Goal: Task Accomplishment & Management: Complete application form

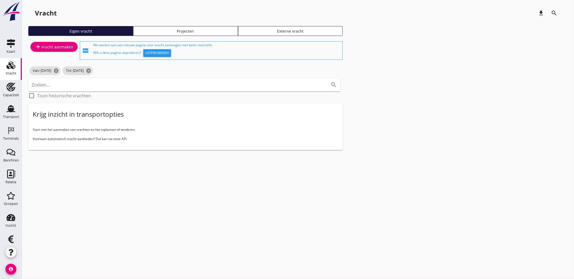
click at [192, 30] on div "Projecten" at bounding box center [186, 31] width 100 height 6
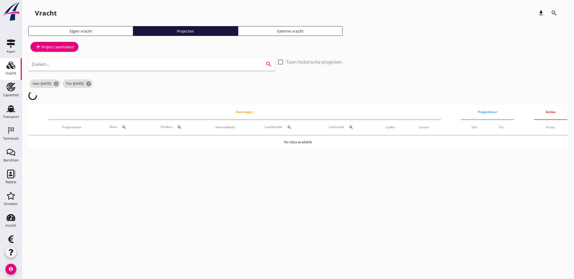
click at [113, 62] on input "Zoeken..." at bounding box center [144, 64] width 225 height 9
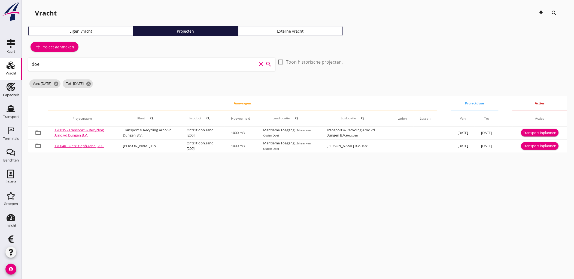
type input "doel"
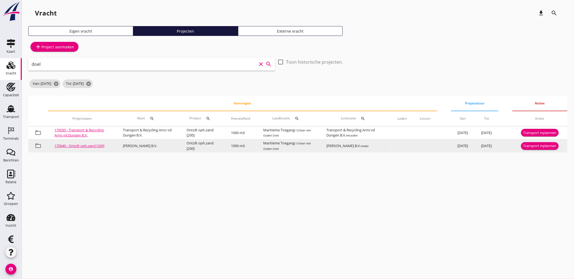
click at [538, 149] on div "Transport inplannen" at bounding box center [539, 146] width 33 height 5
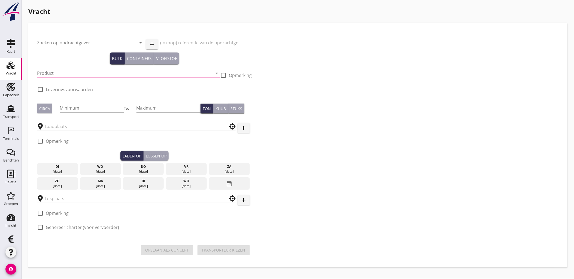
type input "[PERSON_NAME] B.V."
type input "Ontzilt oph.zand [200] (6120)"
type input "1000"
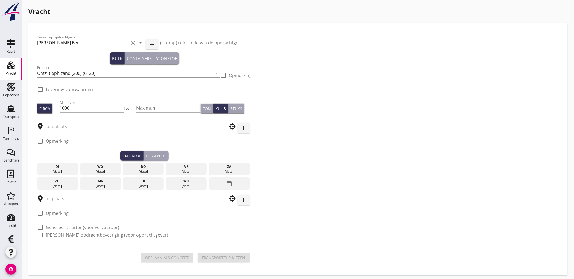
checkbox input "true"
type input "Maritieme Toegang"
type input "[PERSON_NAME] B.V."
checkbox input "true"
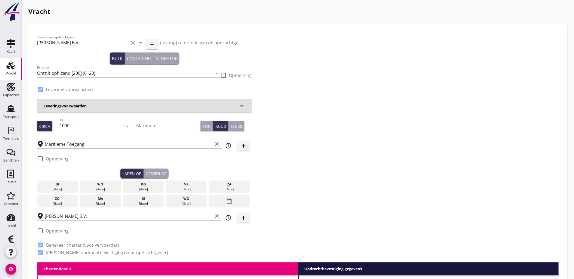
type input "4.4"
radio input "false"
type input "9.15"
radio input "false"
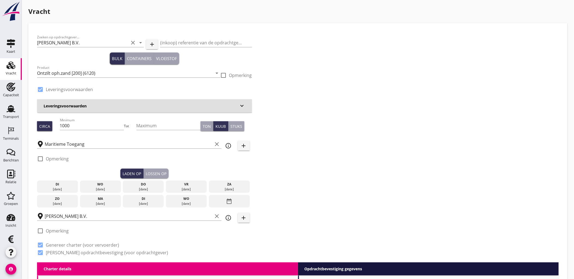
radio input "false"
drag, startPoint x: 94, startPoint y: 127, endPoint x: 69, endPoint y: 123, distance: 25.9
click at [69, 123] on input "1000" at bounding box center [92, 125] width 64 height 9
type input "1"
type input "1530"
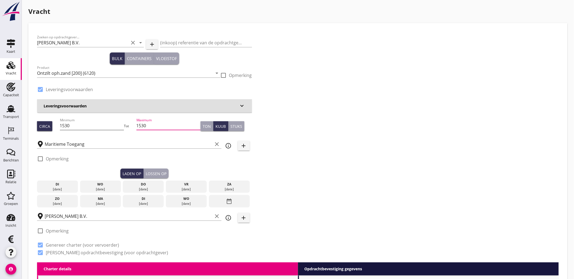
type input "1530"
type button "per_ton"
type button "per_cubic_meter"
click at [235, 205] on div "date_range" at bounding box center [229, 201] width 41 height 13
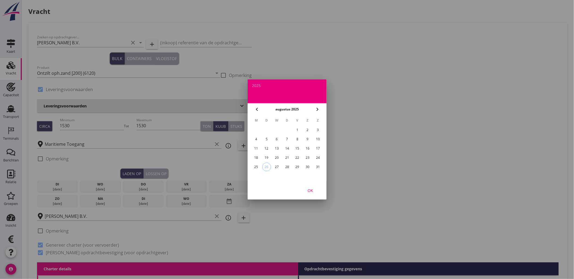
click at [257, 165] on div "25" at bounding box center [256, 167] width 9 height 9
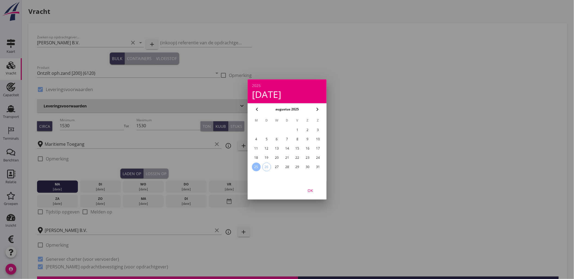
click at [309, 189] on div "OK" at bounding box center [310, 191] width 15 height 6
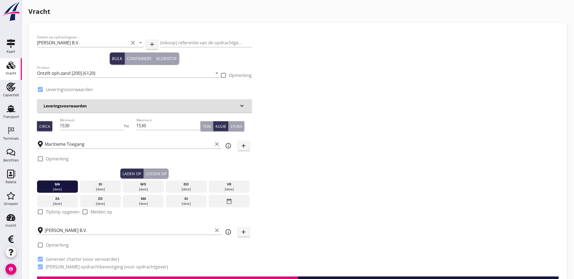
click at [161, 177] on button "Lossen op" at bounding box center [156, 174] width 25 height 10
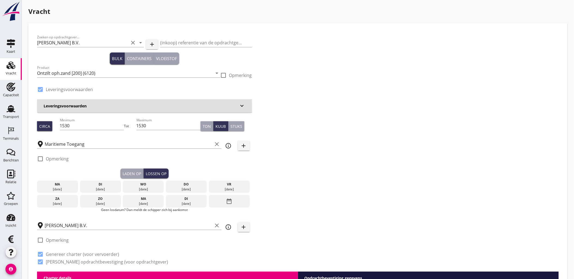
click at [145, 187] on div "[DATE]" at bounding box center [143, 189] width 38 height 5
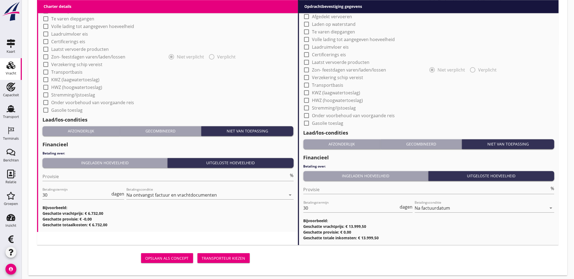
scroll to position [465, 0]
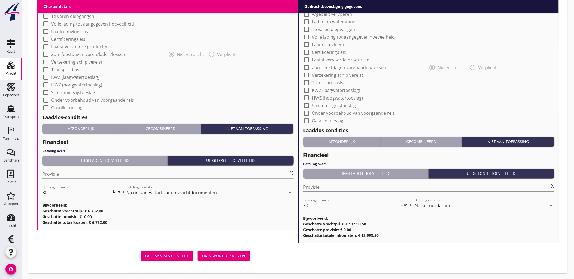
click at [221, 254] on div "Transporteur kiezen" at bounding box center [224, 256] width 44 height 6
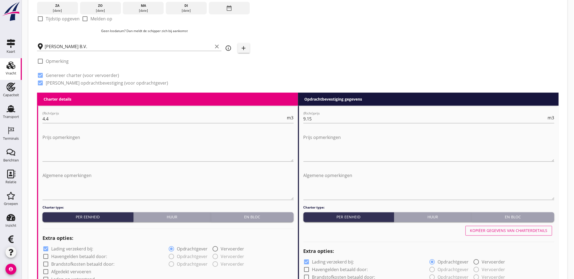
scroll to position [188, 0]
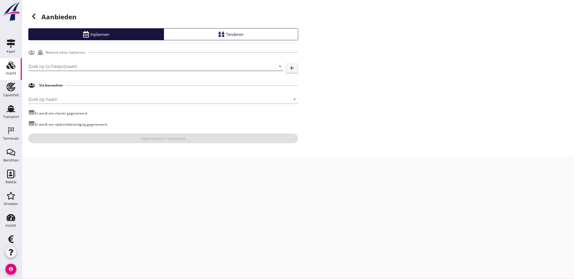
click at [89, 67] on input "Zoek op (scheeps)naam" at bounding box center [148, 66] width 240 height 9
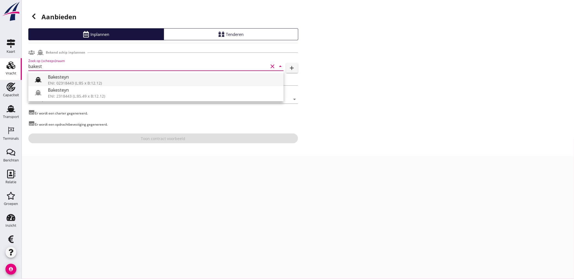
click at [79, 82] on div "ENI: 02318443 (L:85 x B:12.12)" at bounding box center [163, 83] width 231 height 6
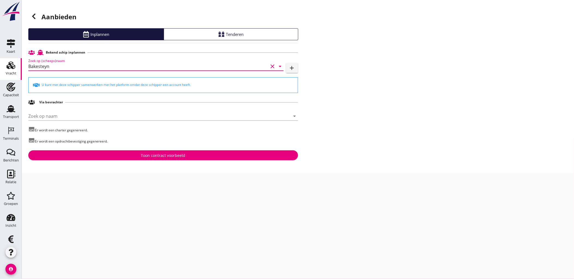
type input "Bakesteyn"
click at [149, 157] on div "Toon contract voorbeeld" at bounding box center [163, 156] width 44 height 6
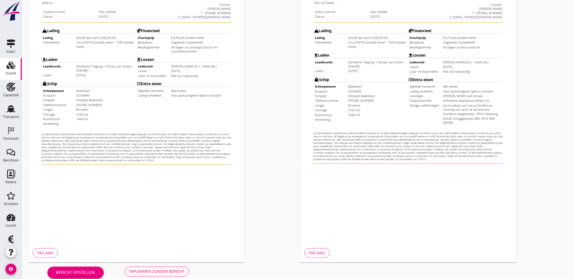
scroll to position [123, 0]
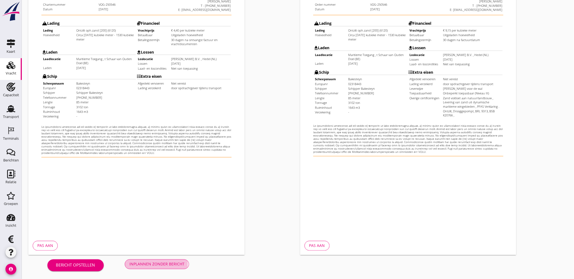
click at [179, 262] on div "Inplannen zonder bericht" at bounding box center [156, 265] width 55 height 6
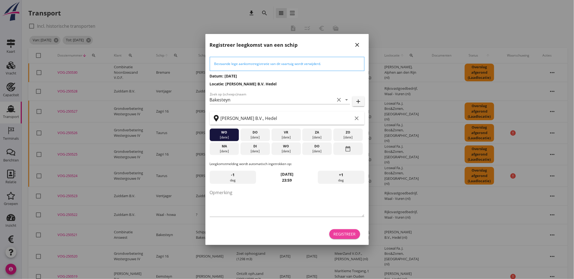
click at [344, 230] on button "Registreer" at bounding box center [344, 235] width 31 height 10
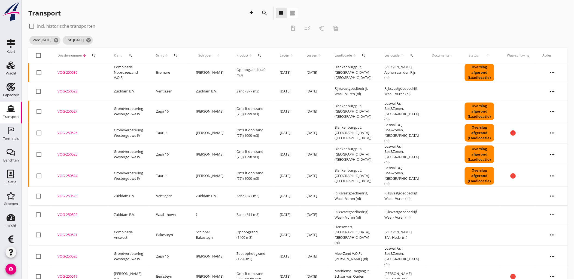
click at [280, 56] on span "Laden" at bounding box center [284, 55] width 9 height 5
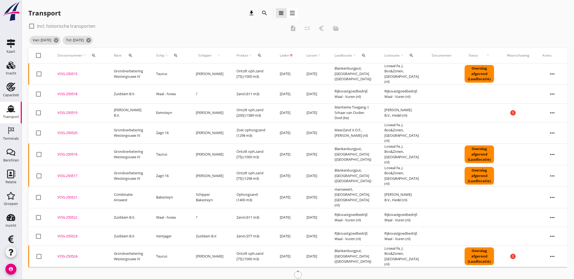
click at [280, 56] on span "Laden" at bounding box center [284, 55] width 9 height 5
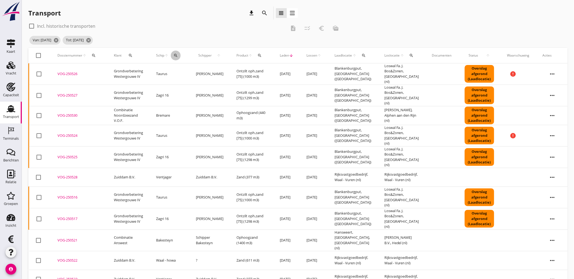
click at [178, 55] on icon "search" at bounding box center [176, 55] width 4 height 4
click at [187, 72] on input "Zoek op (scheeps)naam" at bounding box center [203, 71] width 57 height 9
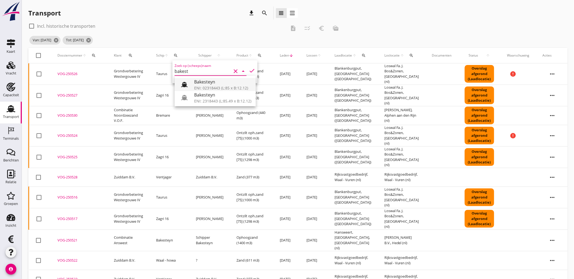
click at [223, 81] on div "Bakesteyn" at bounding box center [222, 82] width 57 height 7
click at [249, 69] on icon "check" at bounding box center [252, 71] width 7 height 7
type input "Bakesteyn"
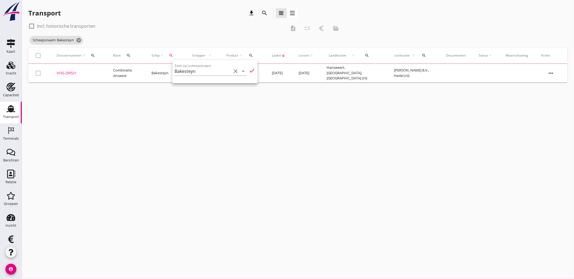
click at [239, 146] on div "cancel You are impersonating another user. Transport download search view_headl…" at bounding box center [298, 139] width 552 height 279
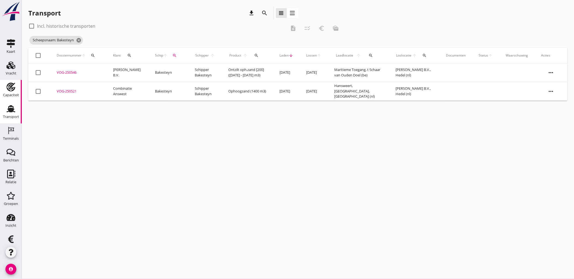
click at [9, 89] on icon "Capaciteit" at bounding box center [11, 87] width 9 height 9
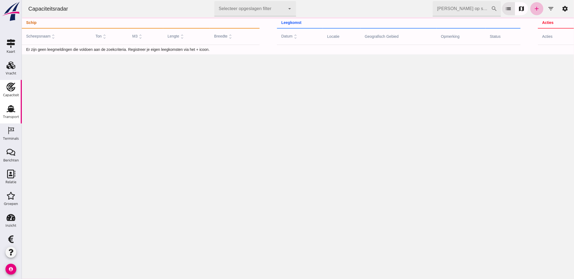
click at [10, 111] on use at bounding box center [11, 108] width 9 height 7
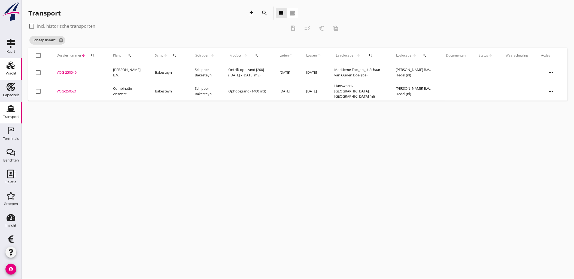
click at [7, 72] on div "Vracht" at bounding box center [11, 74] width 11 height 4
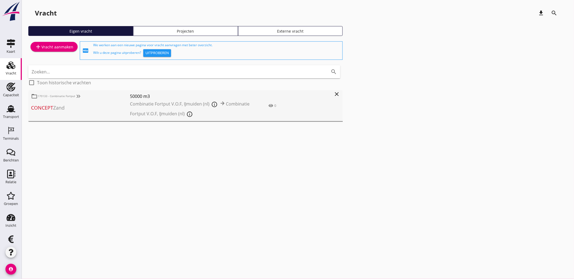
click at [196, 35] on link "Projecten" at bounding box center [185, 31] width 105 height 10
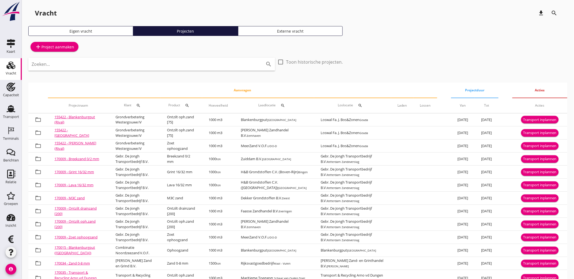
click at [104, 33] on div "Eigen vracht" at bounding box center [81, 31] width 100 height 6
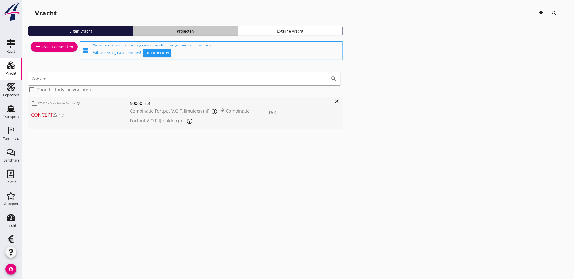
click at [165, 31] on div "Projecten" at bounding box center [186, 31] width 100 height 6
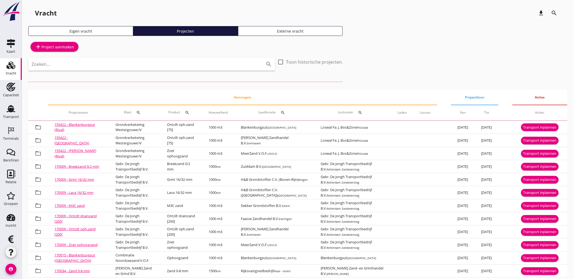
click at [175, 69] on div "Zoeken... search" at bounding box center [151, 64] width 247 height 13
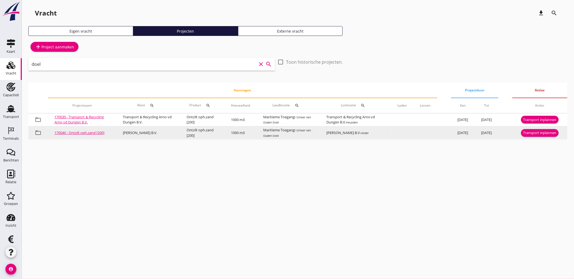
type input "doel"
click at [536, 136] on div "Transport inplannen" at bounding box center [539, 132] width 33 height 5
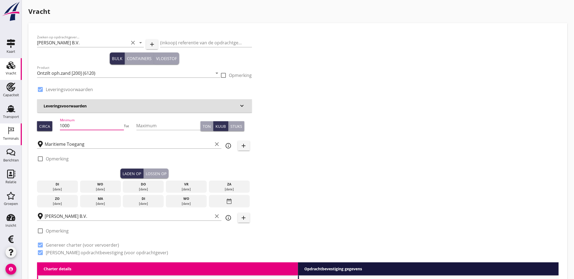
drag, startPoint x: 94, startPoint y: 126, endPoint x: 12, endPoint y: 123, distance: 82.3
type input "1505"
type button "per_ton"
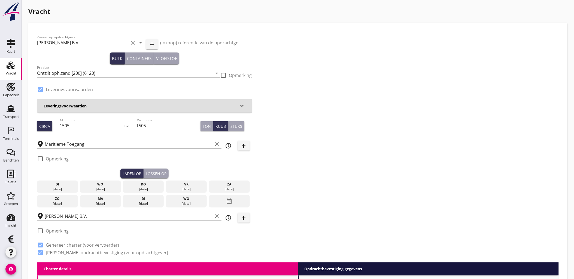
click at [146, 188] on div "[DATE]" at bounding box center [143, 189] width 38 height 5
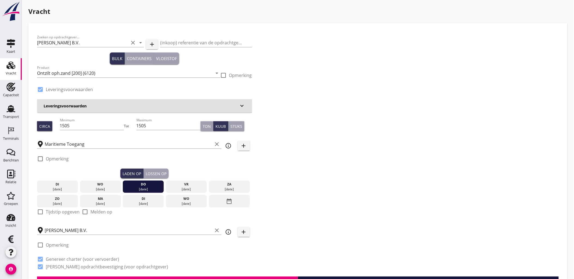
click at [153, 172] on div "Lossen op" at bounding box center [156, 174] width 21 height 6
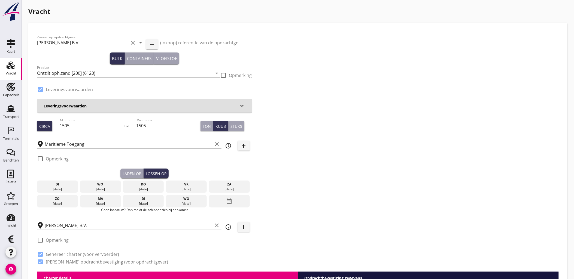
click at [98, 203] on div "[DATE]" at bounding box center [100, 204] width 38 height 5
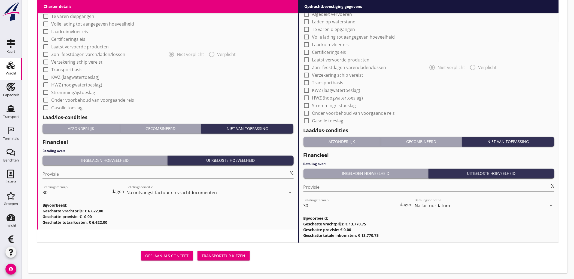
click at [227, 256] on div "Transporteur kiezen" at bounding box center [224, 256] width 44 height 6
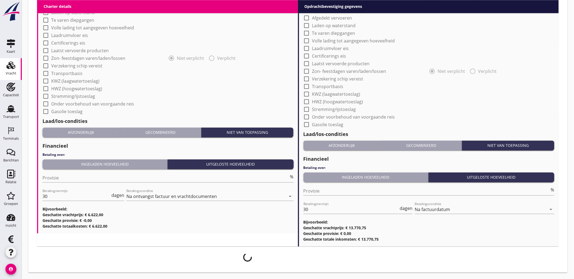
scroll to position [461, 0]
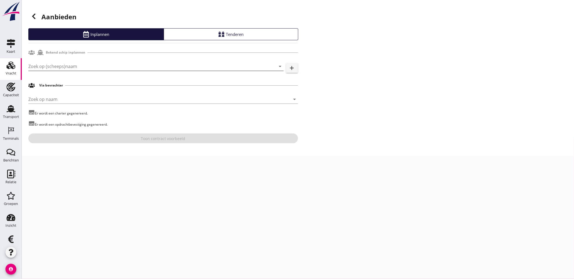
click at [96, 66] on input "Zoek op (scheeps)naam" at bounding box center [148, 66] width 240 height 9
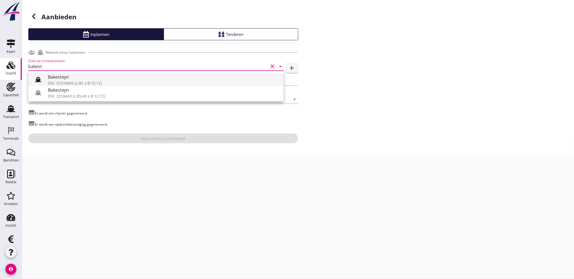
click at [83, 78] on div "Bakesteyn" at bounding box center [163, 77] width 231 height 7
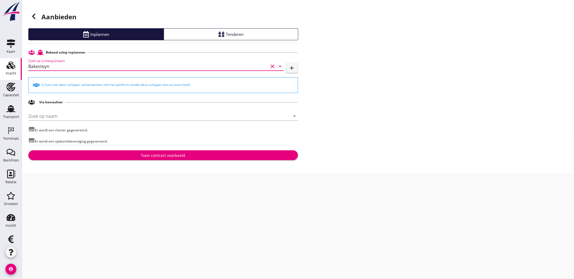
drag, startPoint x: 70, startPoint y: 67, endPoint x: -85, endPoint y: 60, distance: 155.4
click at [0, 60] on html "Voer een zoekterm in om bevrachters te zoeken. Bakesteyn ENI: 02318443 (L:85 x …" at bounding box center [287, 139] width 574 height 279
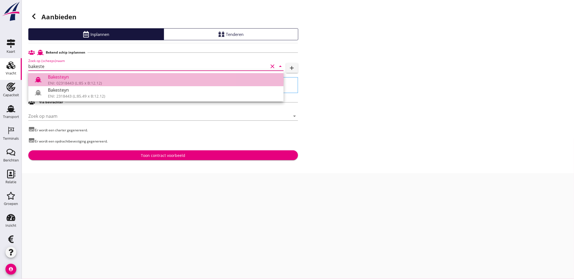
click at [57, 78] on div "Bakesteyn" at bounding box center [163, 77] width 231 height 7
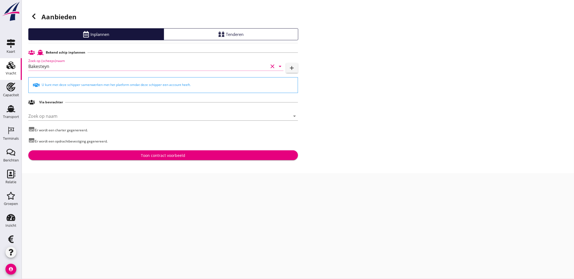
type input "Bakesteyn"
click at [161, 147] on div "Bekend schip inplannen Zoek op (scheeps)naam Bakesteyn clear arrow_drop_down ad…" at bounding box center [163, 103] width 270 height 113
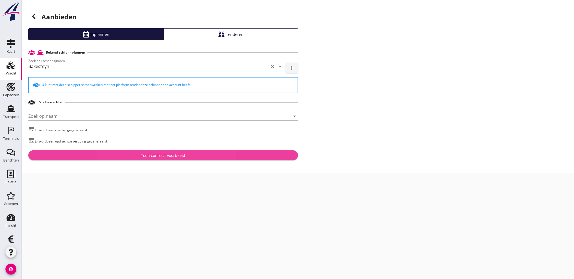
click at [165, 152] on button "Toon contract voorbeeld" at bounding box center [163, 156] width 270 height 10
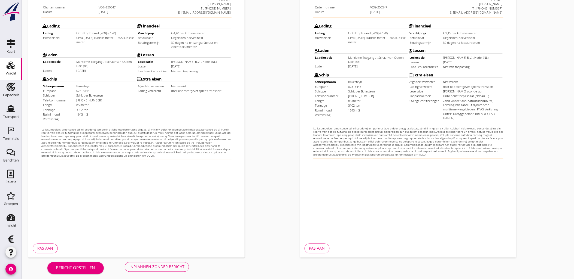
scroll to position [123, 0]
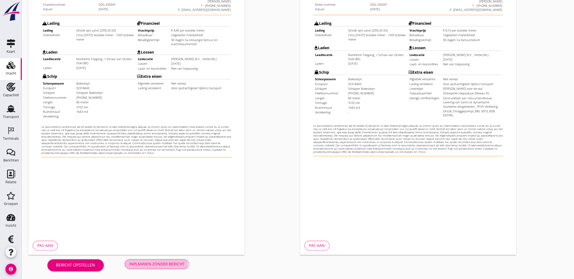
click at [173, 263] on div "Inplannen zonder bericht" at bounding box center [156, 265] width 55 height 6
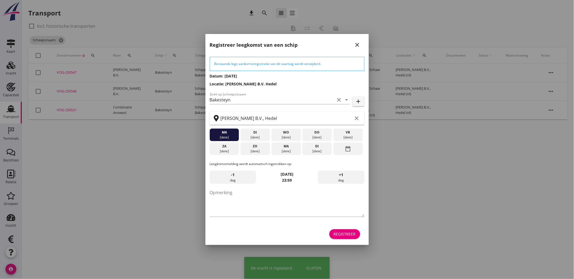
click at [354, 232] on div "Registreer" at bounding box center [345, 235] width 22 height 6
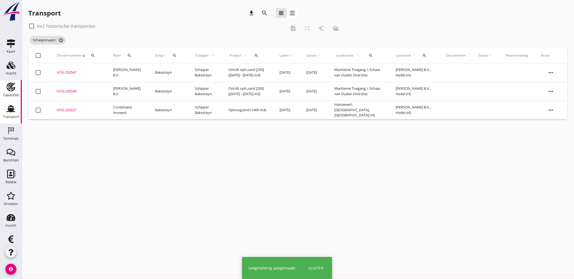
drag, startPoint x: 10, startPoint y: 87, endPoint x: 9, endPoint y: 90, distance: 2.9
click at [10, 87] on use at bounding box center [11, 87] width 9 height 9
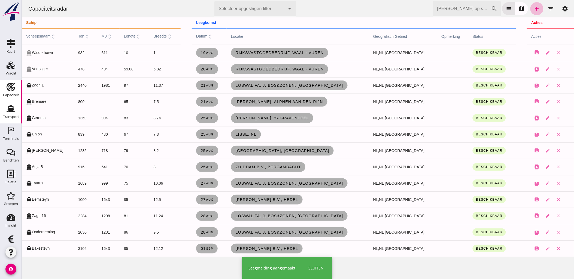
click at [9, 109] on use at bounding box center [11, 108] width 9 height 7
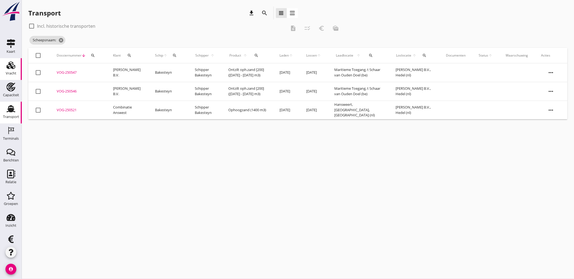
drag, startPoint x: 9, startPoint y: 68, endPoint x: 10, endPoint y: 72, distance: 4.9
click at [9, 68] on use at bounding box center [11, 66] width 9 height 8
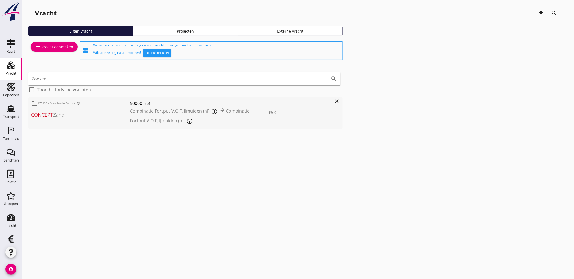
click at [195, 30] on div "Projecten" at bounding box center [186, 31] width 100 height 6
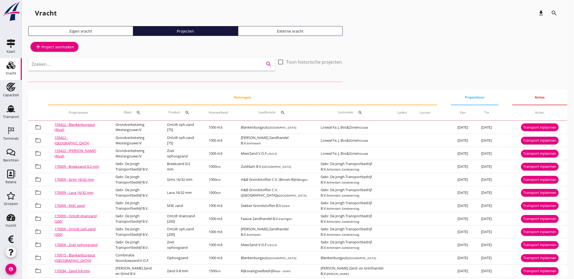
click at [150, 67] on input "Zoeken..." at bounding box center [144, 64] width 225 height 9
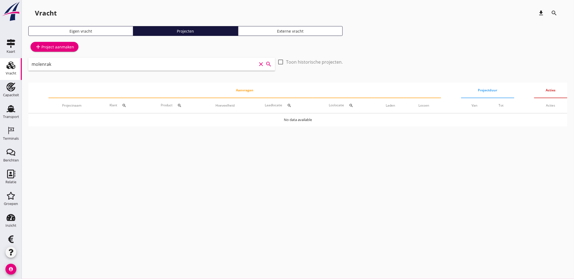
drag, startPoint x: 136, startPoint y: 69, endPoint x: -19, endPoint y: 69, distance: 155.3
click at [0, 69] on html "arrow_drop_down check Maritieme Toegang, t Schaar van Ouden Doel Rijksvastgoedb…" at bounding box center [287, 139] width 574 height 279
drag, startPoint x: 85, startPoint y: 64, endPoint x: -41, endPoint y: 61, distance: 126.4
click at [0, 61] on html "arrow_drop_down check Maritieme Toegang, t Schaar van Ouden Doel Rijksvastgoedb…" at bounding box center [287, 139] width 574 height 279
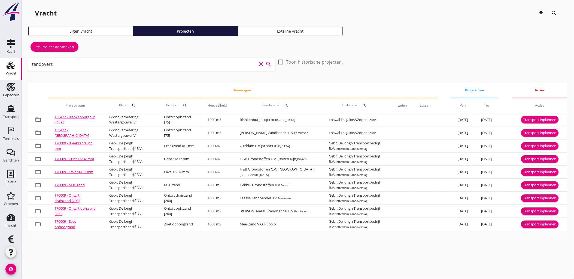
drag, startPoint x: 108, startPoint y: 67, endPoint x: -137, endPoint y: 61, distance: 244.7
click at [0, 61] on html "arrow_drop_down check Maritieme Toegang, t Schaar van Ouden Doel Rijksvastgoedb…" at bounding box center [287, 139] width 574 height 279
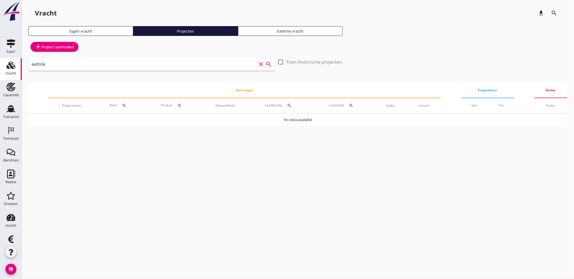
type input "eeltink"
click at [11, 72] on div "Vracht" at bounding box center [11, 74] width 11 height 4
click at [85, 29] on div "Eigen vracht" at bounding box center [81, 31] width 100 height 6
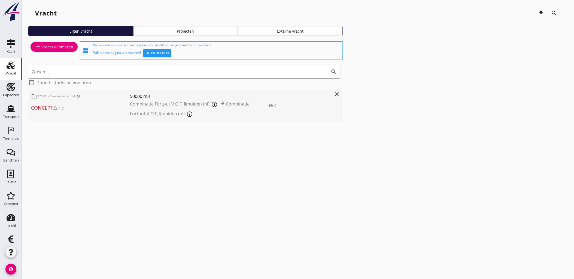
click at [66, 48] on div "add Vracht aanmaken" at bounding box center [54, 47] width 38 height 7
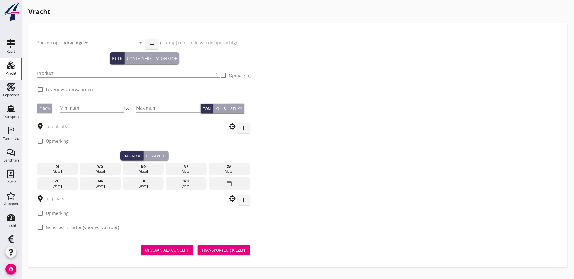
click at [78, 41] on input "Zoeken op opdrachtgever..." at bounding box center [83, 42] width 92 height 9
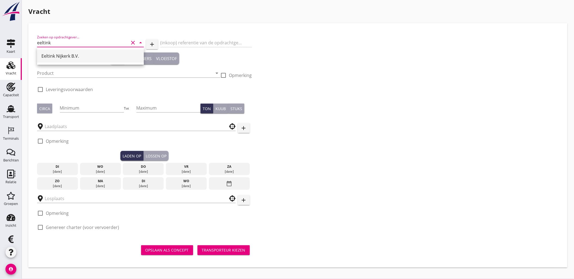
click at [92, 55] on div "Eeltink Nijkerk B.V." at bounding box center [90, 56] width 98 height 7
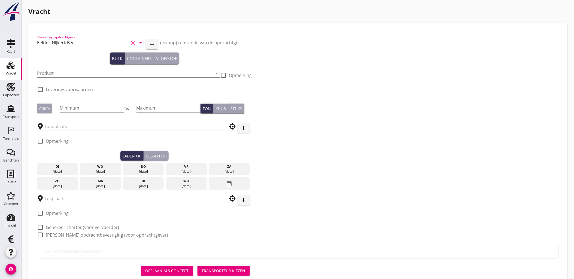
type input "Eeltink Nijkerk B.V."
click at [70, 70] on input "Product" at bounding box center [125, 73] width 176 height 9
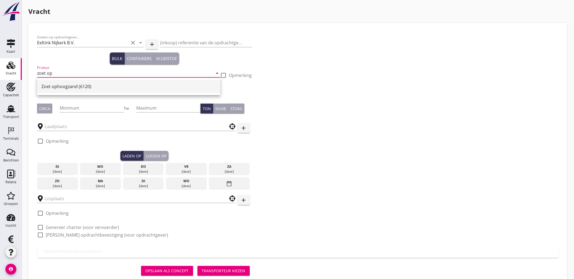
click at [77, 86] on div "Zoet ophoogzand (6120)" at bounding box center [128, 86] width 175 height 7
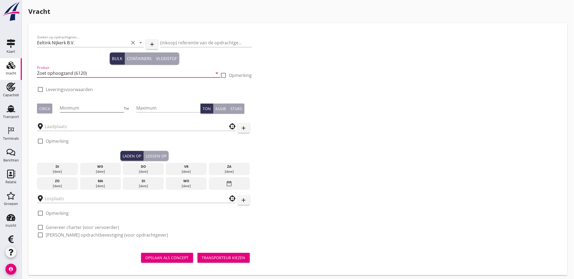
type input "Zoet ophoogzand (6120)"
click at [74, 105] on input "Minimum" at bounding box center [92, 108] width 64 height 9
type input "634"
click at [175, 110] on input "Maximum" at bounding box center [168, 108] width 64 height 9
type input "634"
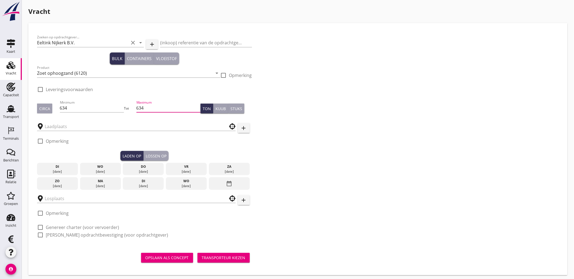
type button "per_ton"
click at [127, 123] on input "text" at bounding box center [133, 126] width 176 height 9
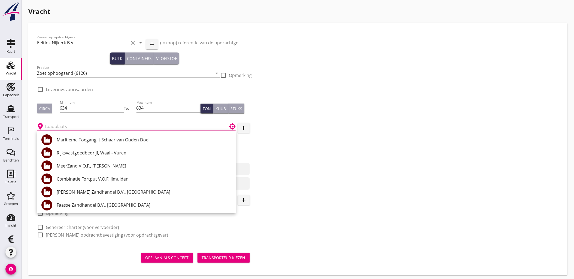
drag, startPoint x: 66, startPoint y: 125, endPoint x: 62, endPoint y: 127, distance: 4.7
click at [66, 125] on input "text" at bounding box center [133, 126] width 176 height 9
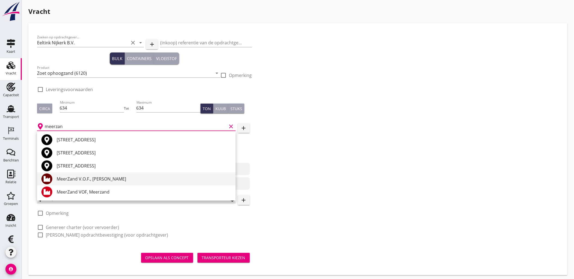
click at [98, 181] on div "MeerZand V.O.F., [PERSON_NAME]" at bounding box center [144, 179] width 175 height 7
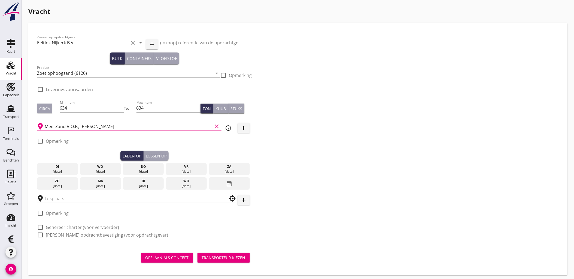
scroll to position [2, 0]
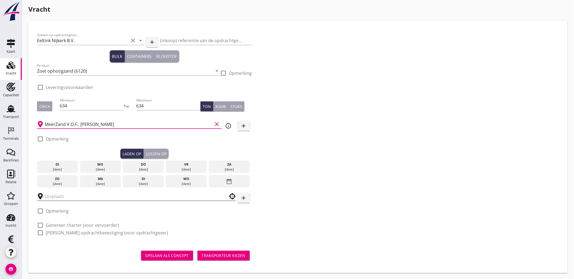
type input "MeerZand V.O.F., [PERSON_NAME]"
click at [77, 197] on input "text" at bounding box center [133, 196] width 176 height 9
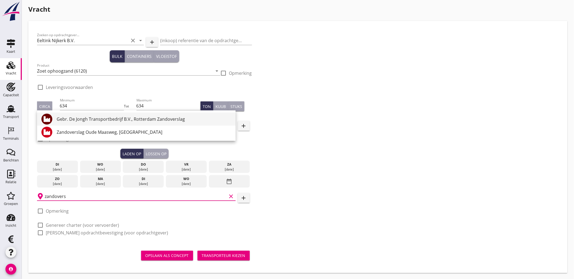
click at [110, 117] on div "Gebr. De Jongh Transportbedrijf B.V., Rotterdam Zandoverslag" at bounding box center [144, 119] width 175 height 7
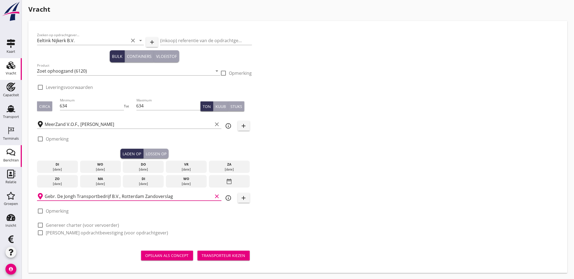
type input "Gebr. De Jongh Transportbedrijf B.V., Rotterdam Zandoverslag"
click at [93, 166] on div "wo" at bounding box center [100, 164] width 38 height 5
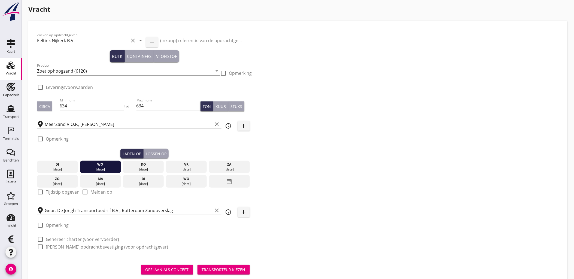
click at [157, 154] on div "Lossen op" at bounding box center [156, 154] width 21 height 6
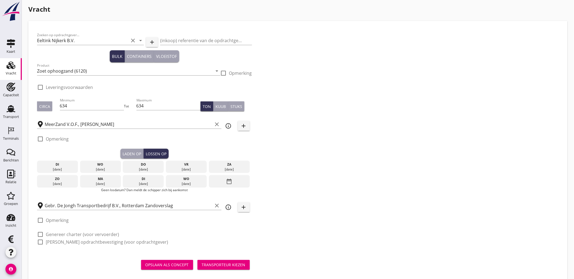
click at [188, 167] on div "[DATE]" at bounding box center [186, 169] width 38 height 5
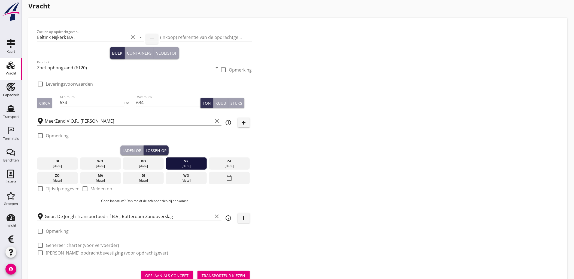
scroll to position [0, 0]
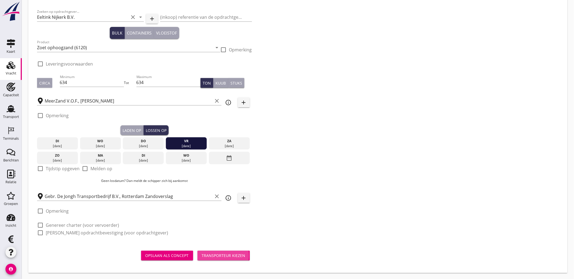
click at [223, 259] on button "Transporteur kiezen" at bounding box center [223, 256] width 52 height 10
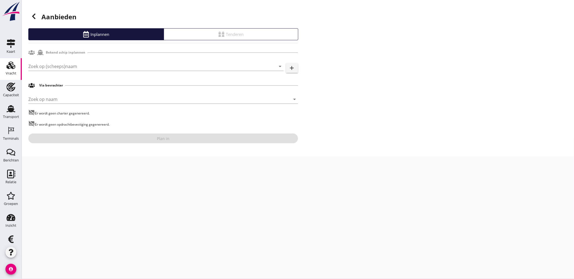
click at [88, 61] on div "Zoek op (scheeps)naam arrow_drop_down add" at bounding box center [163, 67] width 270 height 17
click at [92, 65] on input "Zoek op (scheeps)naam" at bounding box center [148, 66] width 240 height 9
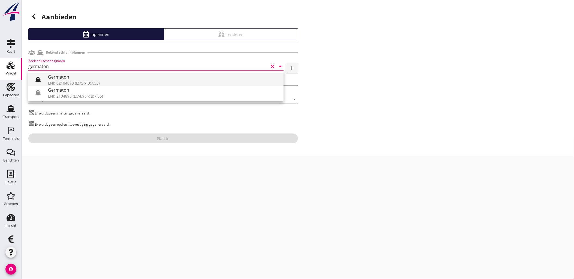
click at [82, 77] on div "Germaton" at bounding box center [163, 77] width 231 height 7
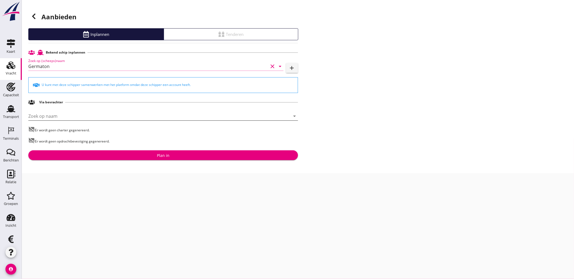
type input "Germaton"
click at [84, 114] on input "Zoek op naam" at bounding box center [155, 116] width 254 height 9
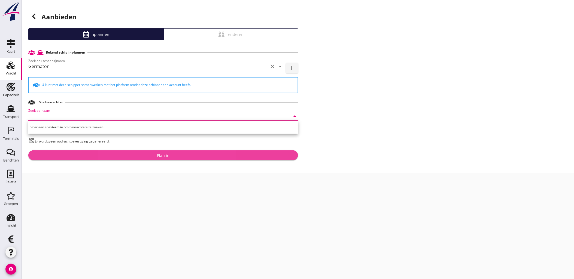
click at [175, 152] on button "Plan in" at bounding box center [163, 156] width 270 height 10
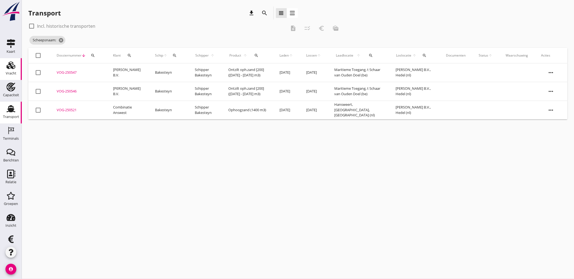
click at [4, 69] on div "Vracht" at bounding box center [10, 65] width 13 height 9
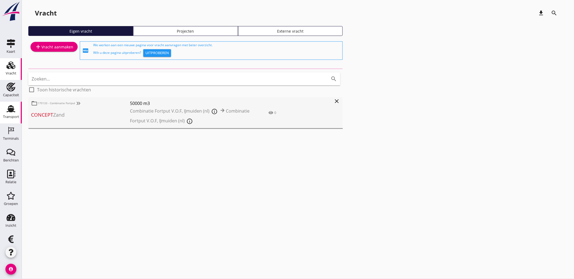
click at [10, 105] on icon "Transport" at bounding box center [11, 109] width 9 height 9
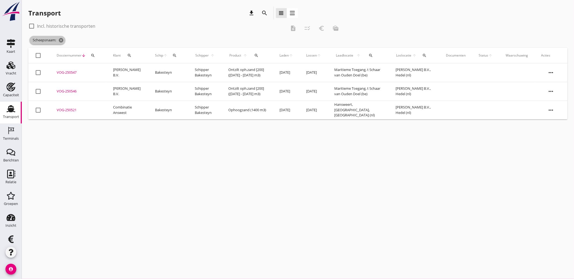
click at [62, 43] on span "Scheepsnaam: cancel" at bounding box center [47, 40] width 36 height 9
click at [63, 41] on icon "cancel" at bounding box center [60, 40] width 5 height 5
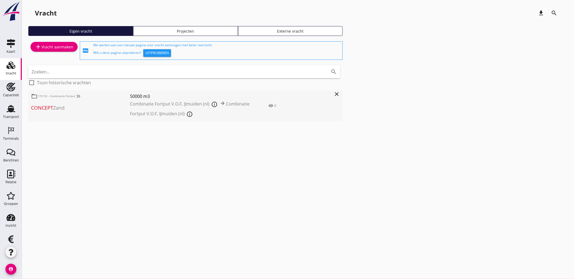
drag, startPoint x: 10, startPoint y: 107, endPoint x: 32, endPoint y: 105, distance: 21.3
click at [10, 107] on use at bounding box center [11, 108] width 9 height 7
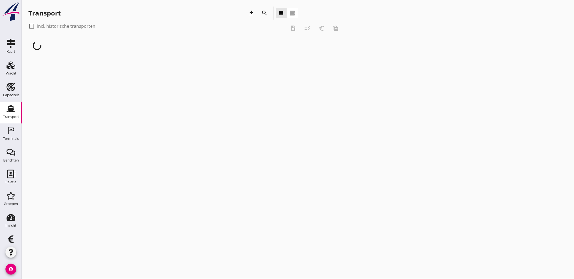
click at [72, 27] on label "Incl. historische transporten" at bounding box center [66, 25] width 58 height 5
checkbox input "true"
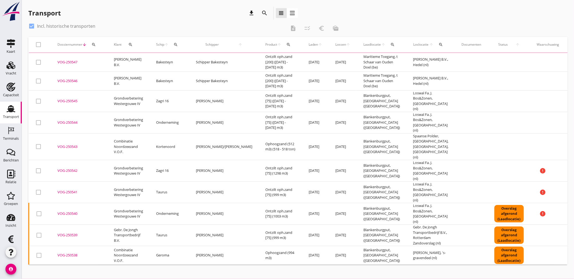
click at [133, 44] on div "search" at bounding box center [131, 44] width 14 height 4
click at [142, 61] on input "Zoeken op opdrachtgever..." at bounding box center [154, 60] width 57 height 9
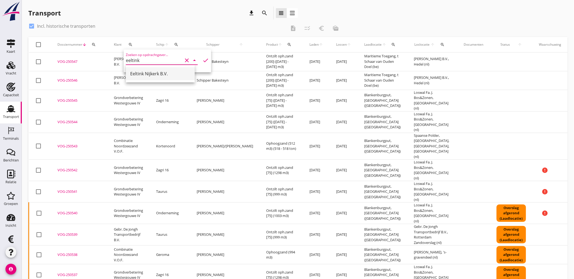
click at [151, 73] on div "Eeltink Nijkerk B.V." at bounding box center [160, 74] width 60 height 7
type input "Eeltink Nijkerk B.V."
click at [204, 59] on icon "check" at bounding box center [205, 60] width 7 height 7
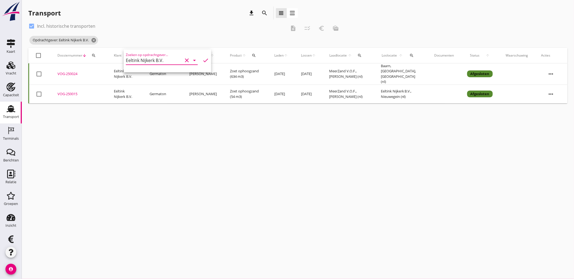
click at [236, 140] on div "cancel You are impersonating another user. Transport download search view_headl…" at bounding box center [298, 139] width 552 height 279
